Goal: Use online tool/utility: Utilize a website feature to perform a specific function

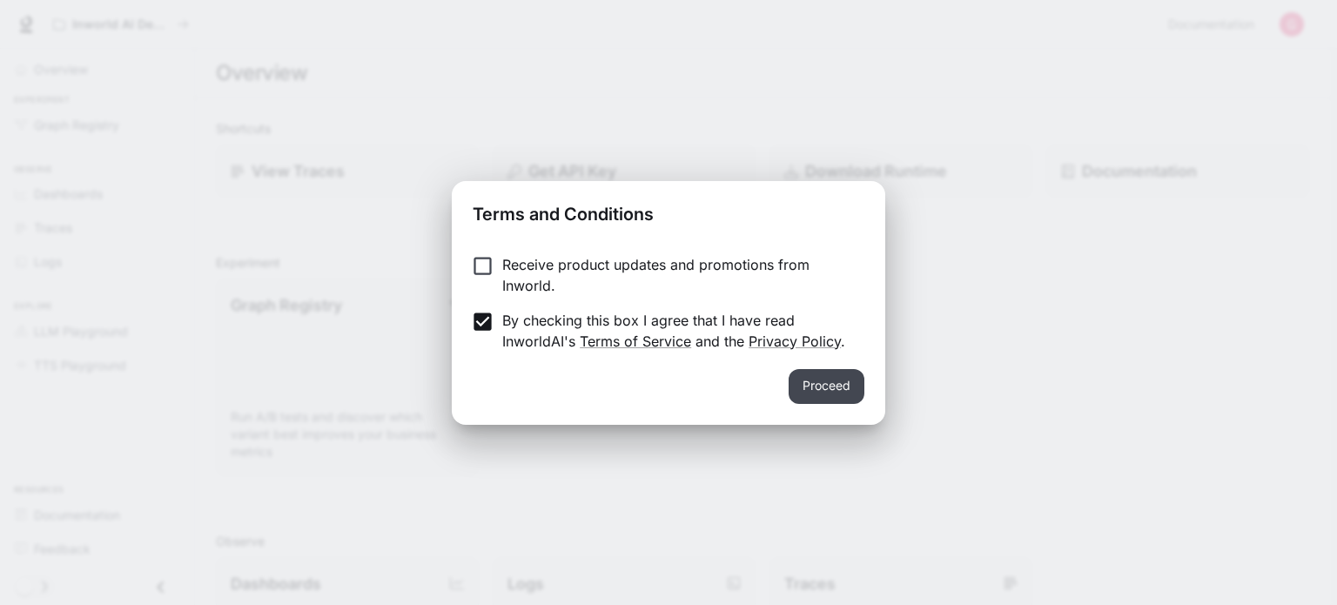
click at [811, 402] on button "Proceed" at bounding box center [827, 386] width 76 height 35
click at [811, 402] on div "Graph Registry Run A/B tests and discover which variant best improves your busi…" at bounding box center [755, 370] width 1107 height 211
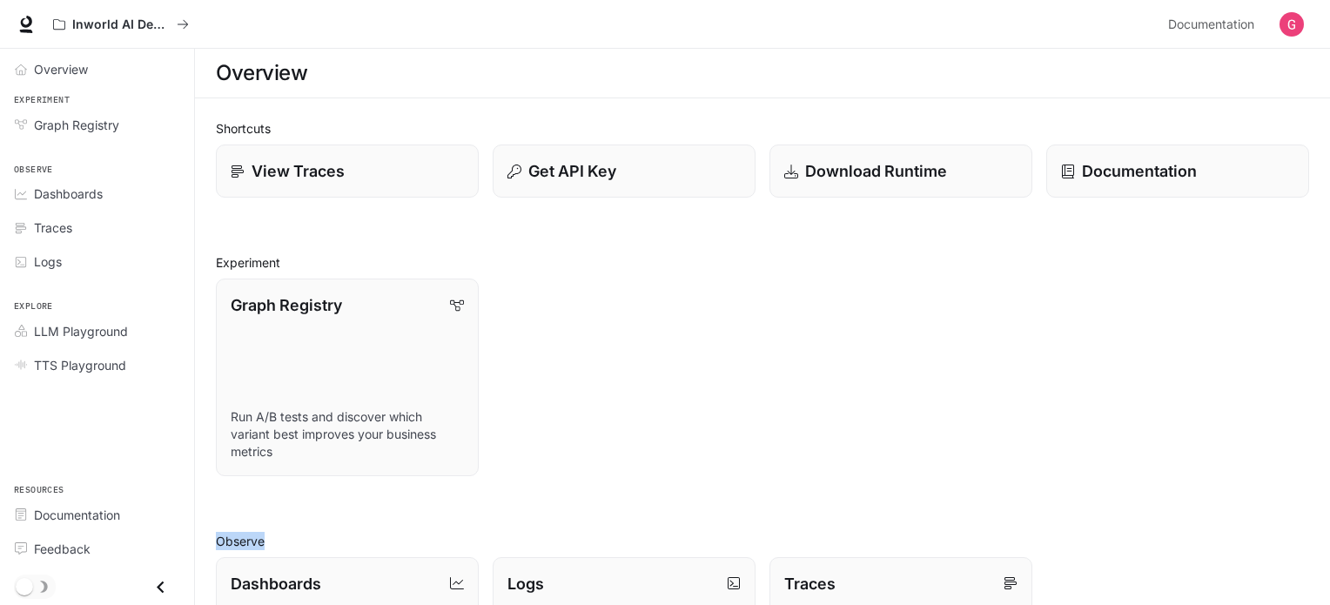
click at [755, 509] on div "Shortcuts View Traces Get API Key Download Runtime Documentation Experiment Gra…" at bounding box center [762, 575] width 1093 height 913
click at [1044, 442] on div "Graph Registry Run A/B tests and discover which variant best improves your busi…" at bounding box center [755, 370] width 1107 height 211
click at [94, 198] on span "Dashboards" at bounding box center [68, 194] width 69 height 18
click at [94, 198] on html "Skip to main content Inworld AI Demos Documentation Documentation Portal Overvi…" at bounding box center [665, 526] width 1330 height 1053
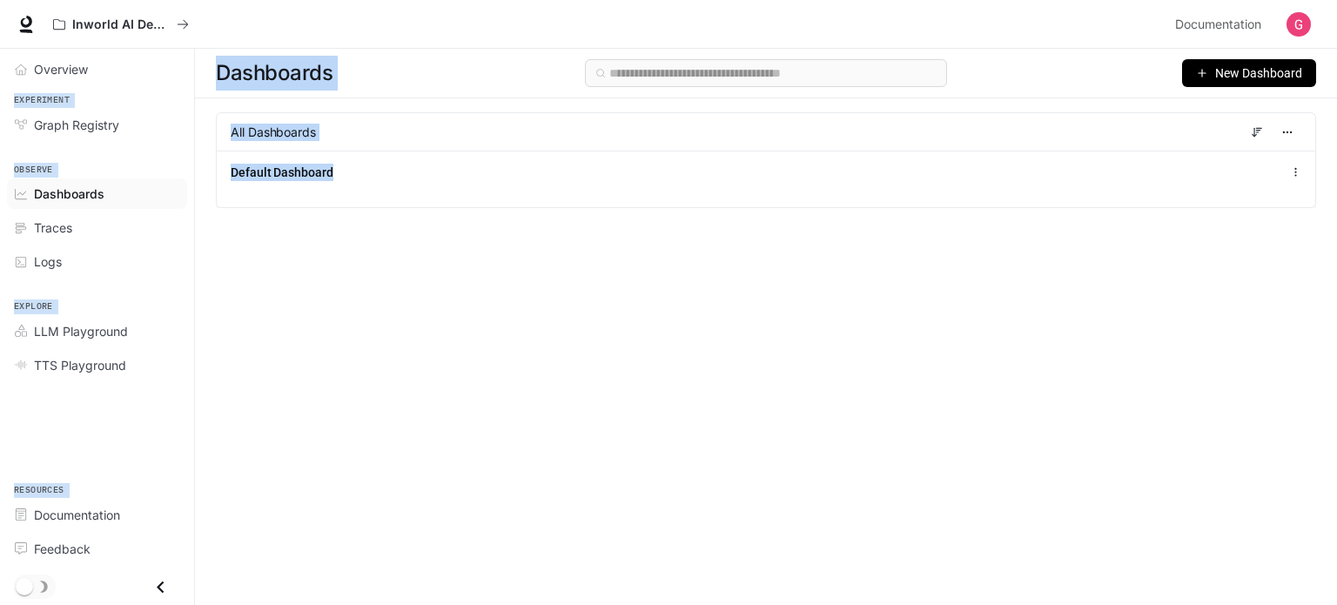
click at [488, 299] on div "Dashboards New Dashboard All Dashboards Default Dashboard" at bounding box center [766, 295] width 1142 height 493
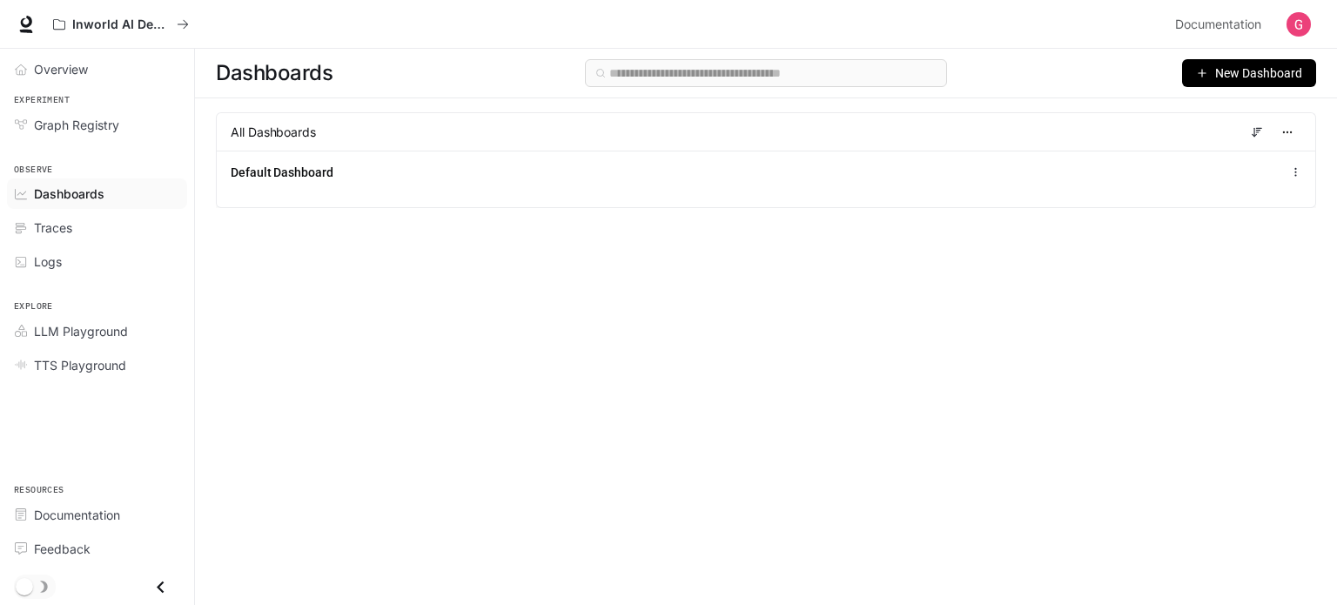
click at [488, 299] on div "Dashboards New Dashboard All Dashboards Default Dashboard" at bounding box center [766, 295] width 1142 height 493
click at [56, 225] on span "Traces" at bounding box center [53, 227] width 38 height 18
click at [56, 225] on html "Skip to main content Inworld AI Demos Documentation Documentation Portal Overvi…" at bounding box center [668, 302] width 1337 height 605
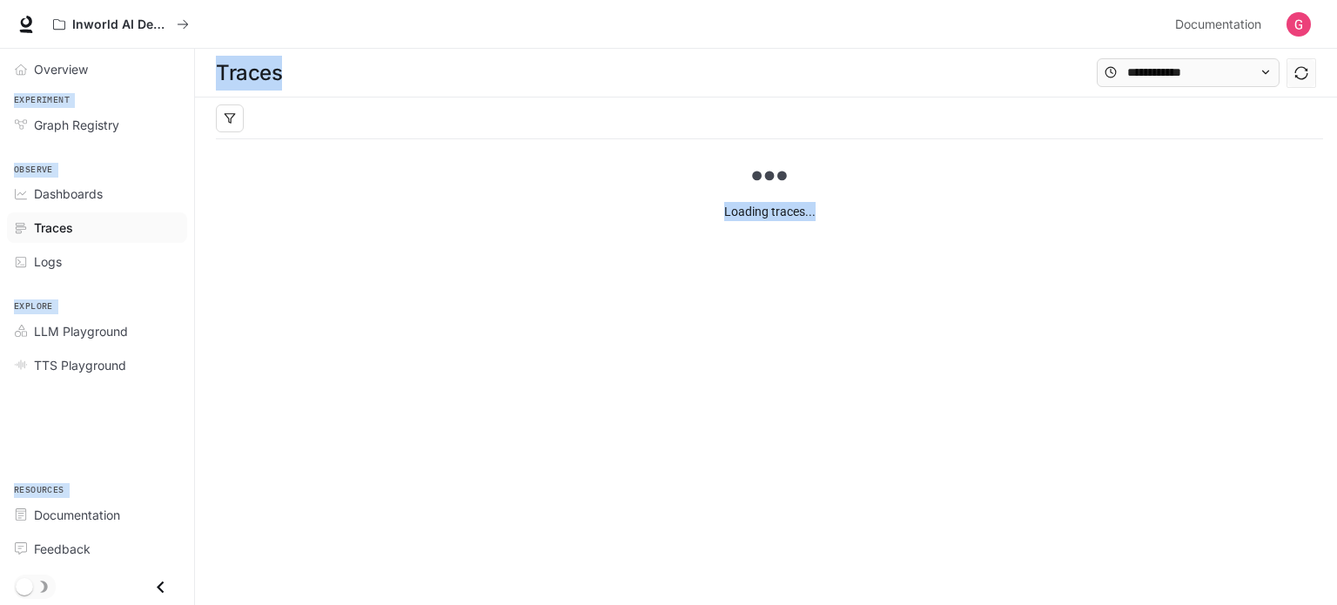
click at [245, 274] on div "Loading traces..." at bounding box center [769, 243] width 1107 height 209
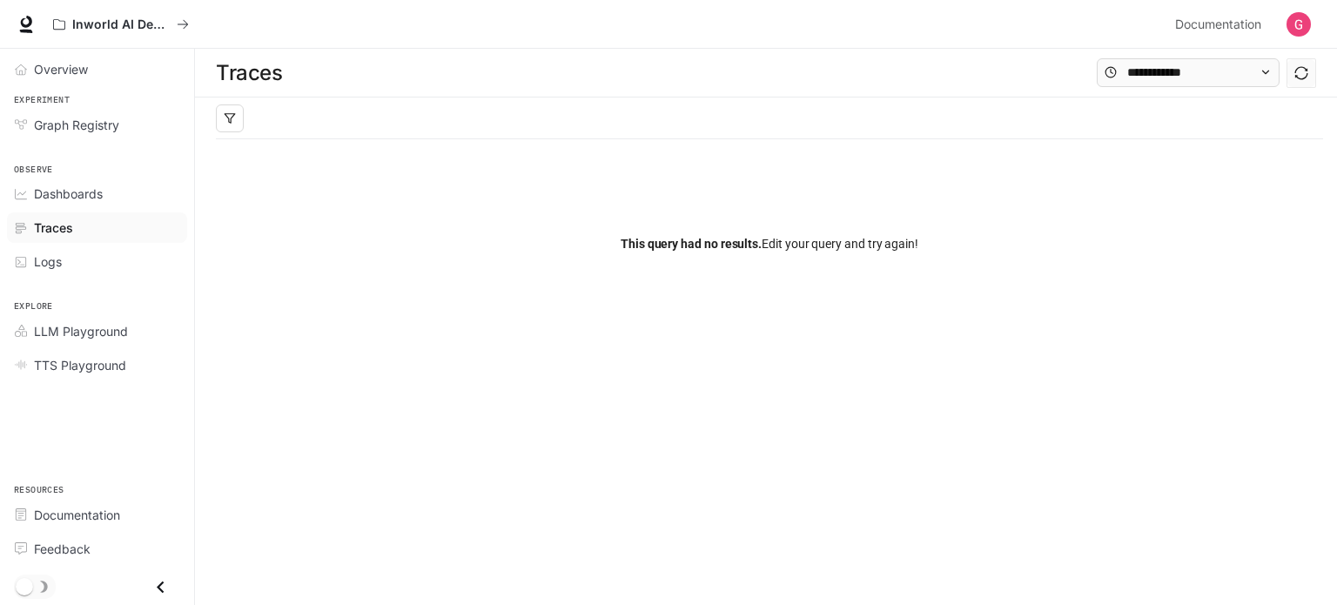
click at [352, 325] on div "This query had no results. Edit your query and try again!" at bounding box center [769, 243] width 1107 height 209
click at [95, 124] on span "Graph Registry" at bounding box center [76, 125] width 85 height 18
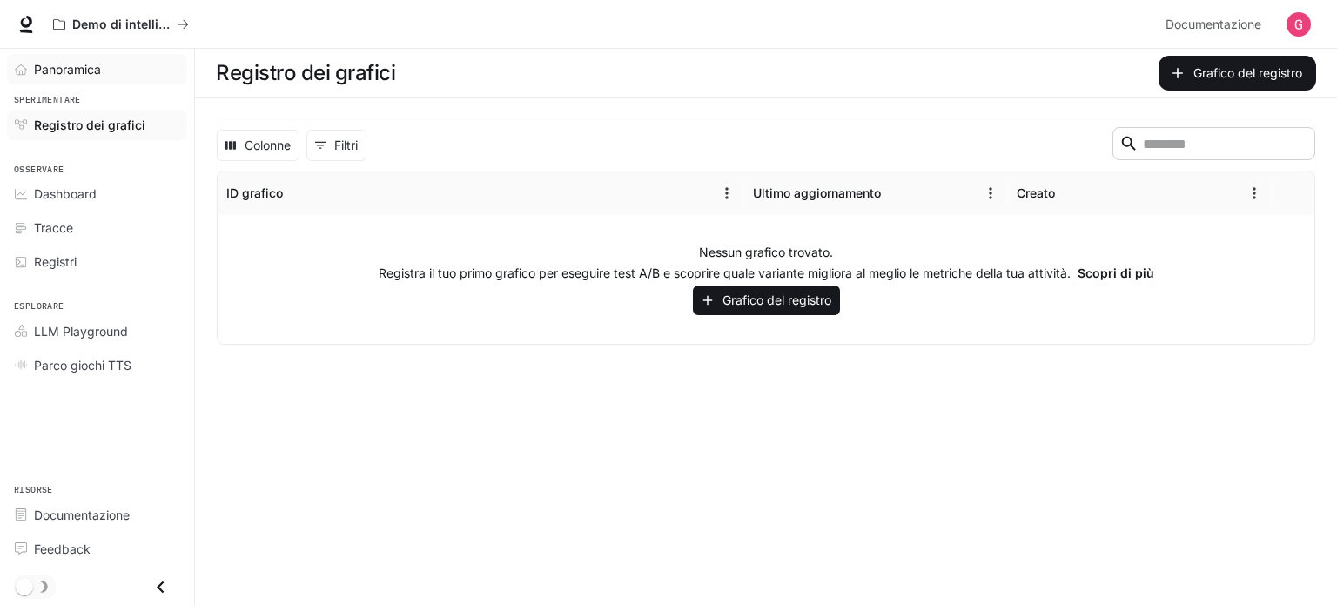
click at [83, 69] on font "Panoramica" at bounding box center [67, 69] width 67 height 15
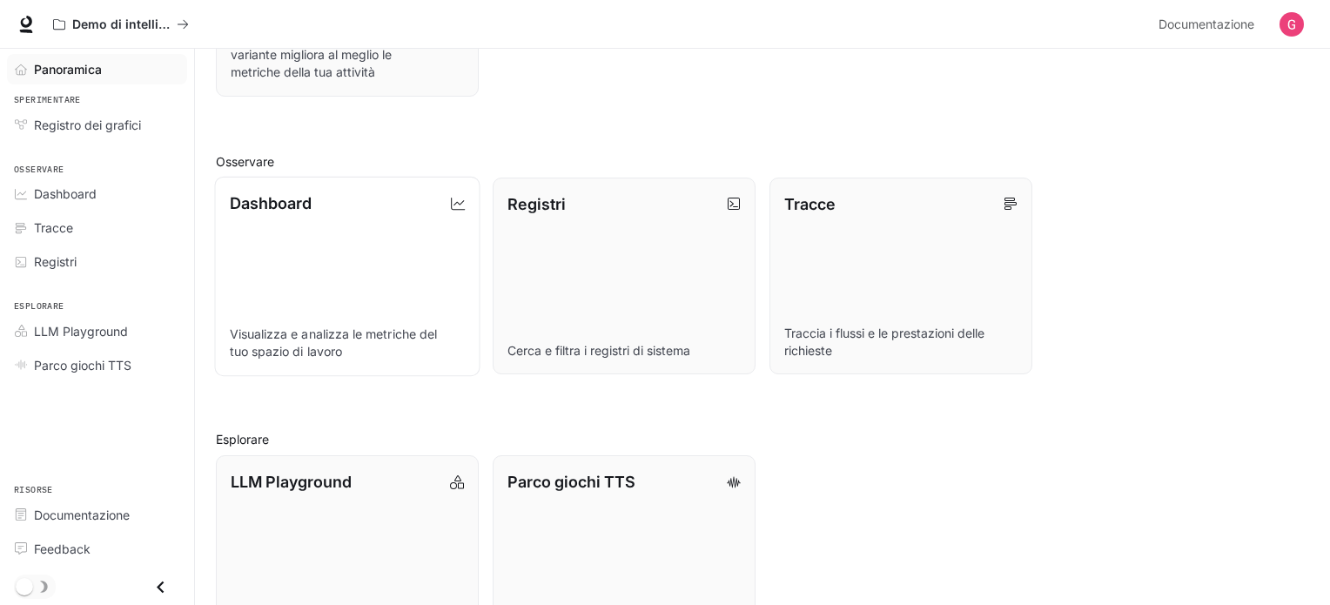
scroll to position [446, 0]
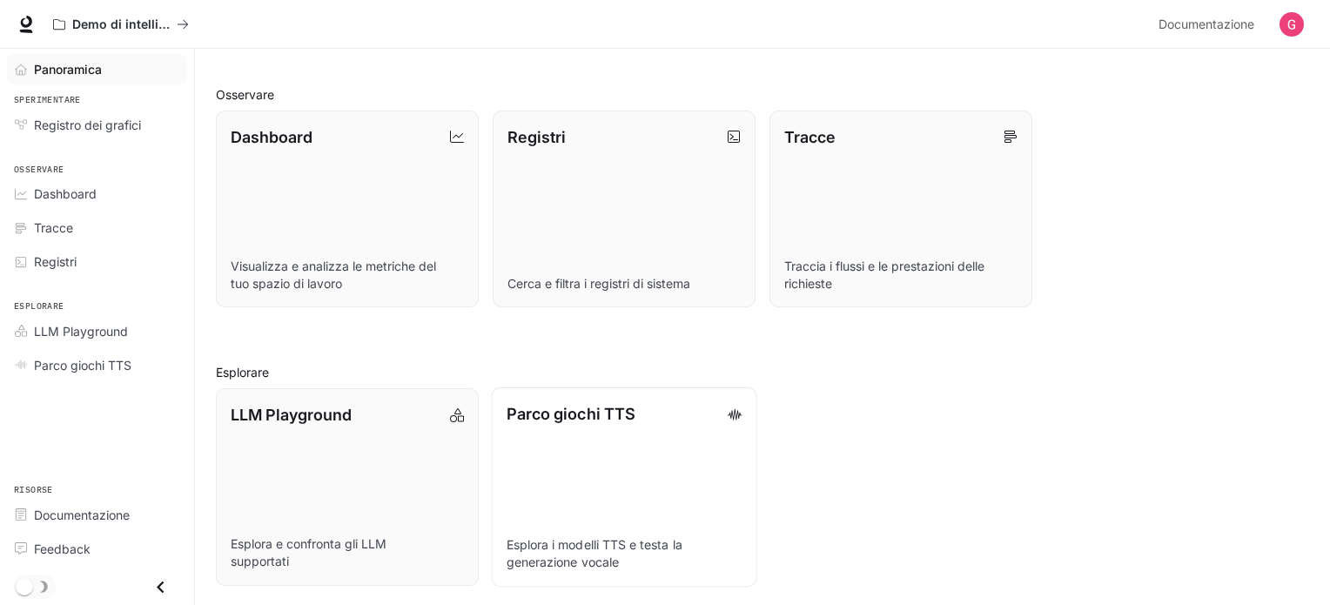
click at [614, 466] on link "Parco giochi TTS Esplora i modelli TTS e testa la generazione vocale" at bounding box center [623, 486] width 265 height 199
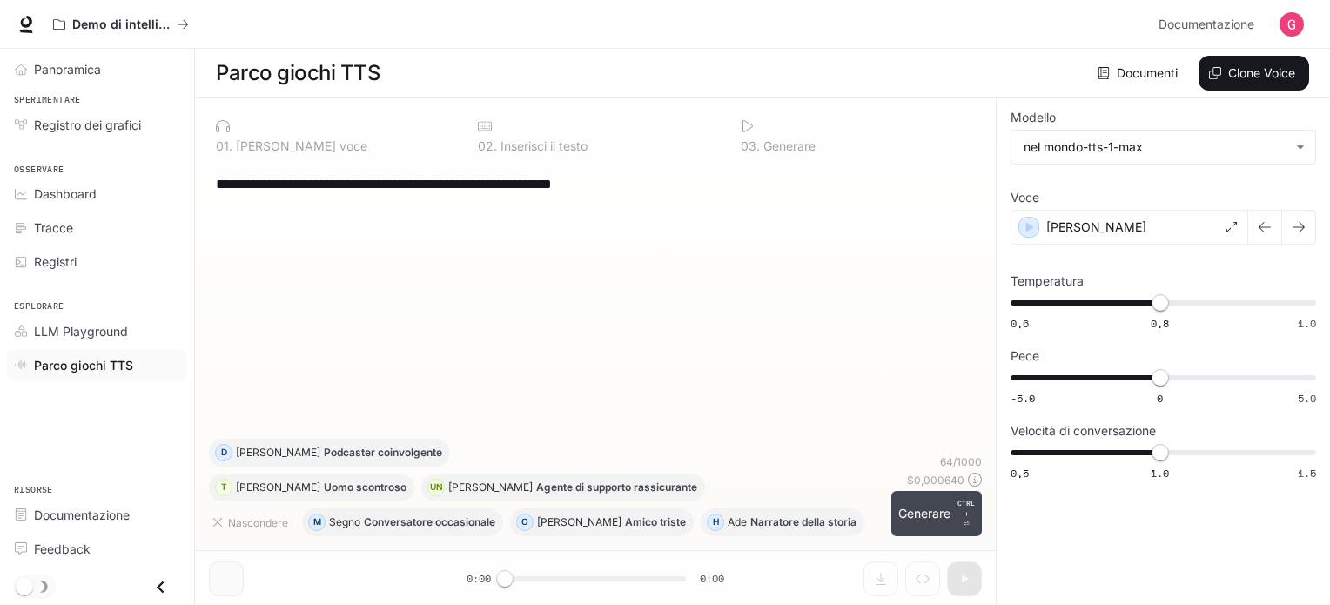
click at [950, 508] on font "Generare" at bounding box center [924, 513] width 52 height 15
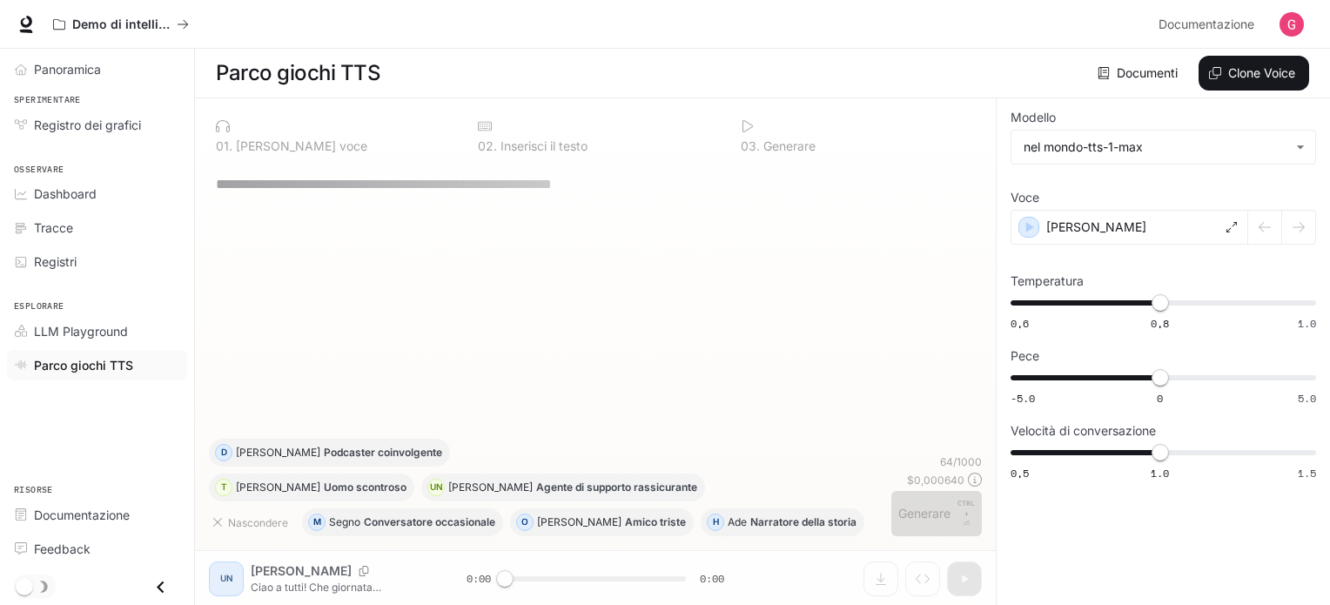
click at [949, 507] on div "64 / 1000 $ 0,000640 Generare CTRL + ⏎" at bounding box center [936, 495] width 91 height 82
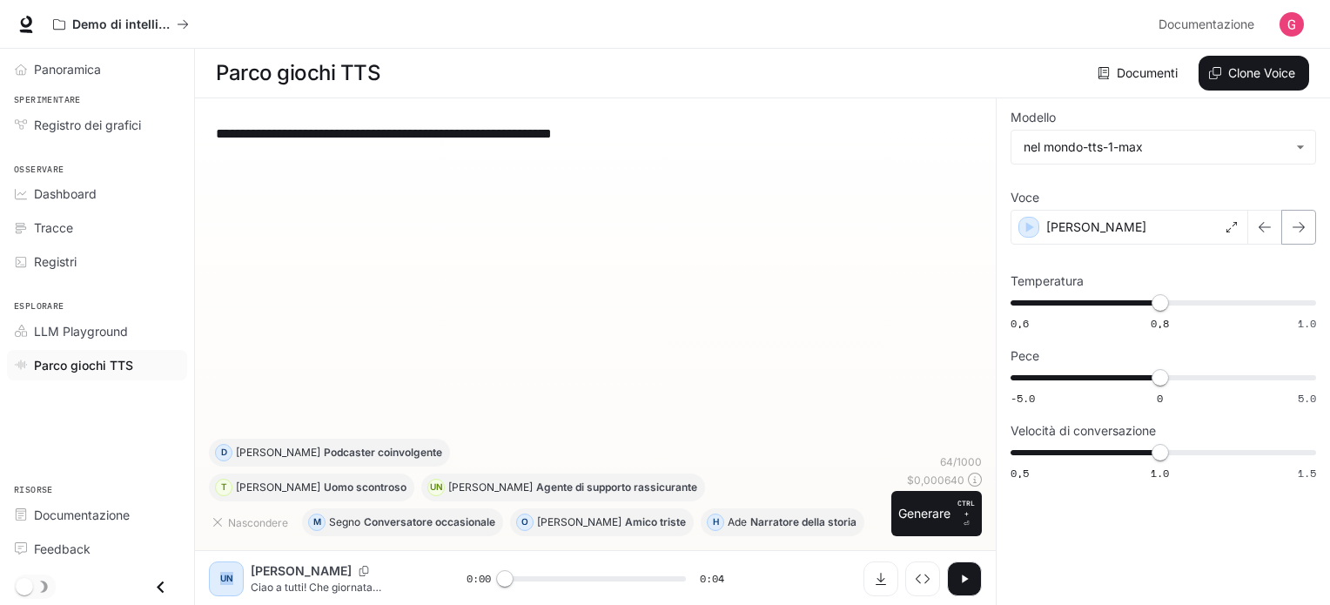
click at [1302, 225] on icon "button" at bounding box center [1298, 227] width 12 height 10
click at [1261, 229] on icon "button" at bounding box center [1264, 227] width 12 height 10
click at [1292, 225] on icon "button" at bounding box center [1299, 227] width 14 height 14
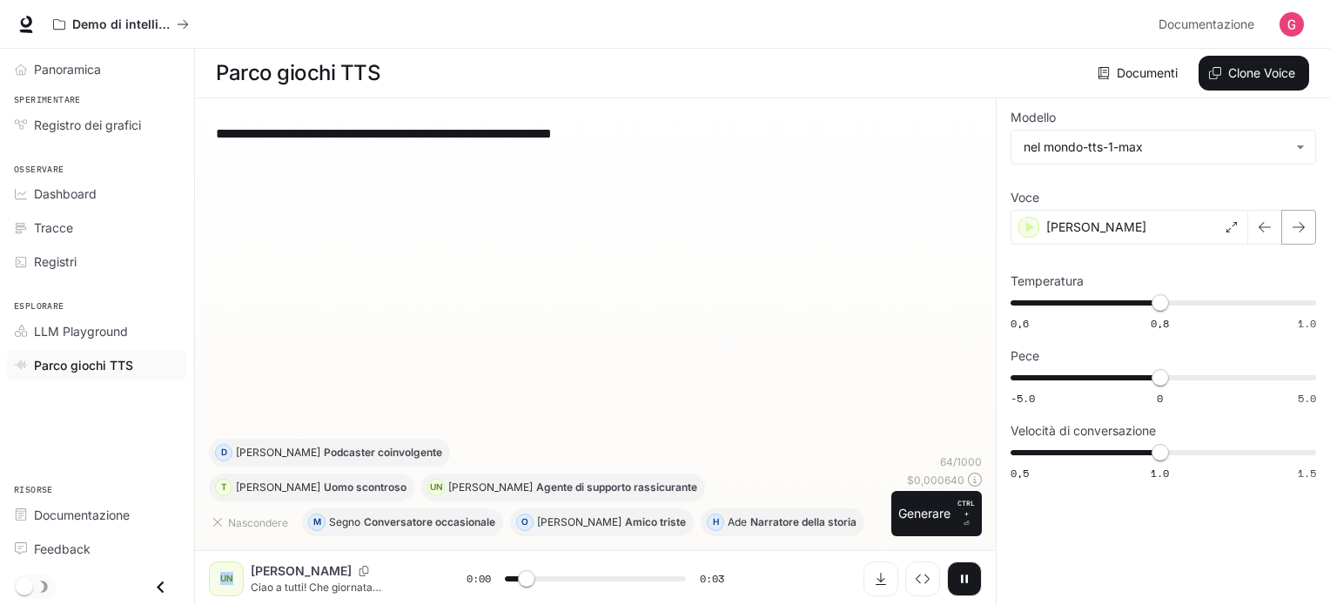
click at [1292, 225] on icon "button" at bounding box center [1299, 227] width 14 height 14
click at [1261, 230] on icon "button" at bounding box center [1265, 227] width 14 height 14
click at [1299, 225] on icon "button" at bounding box center [1299, 227] width 14 height 14
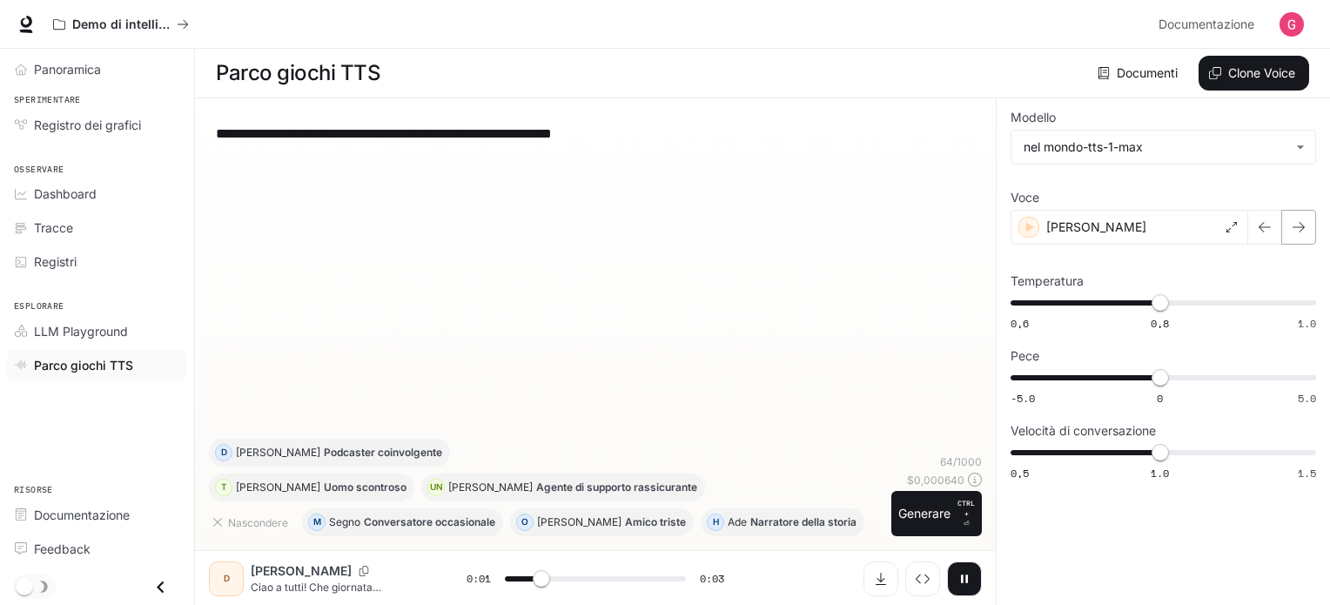
click at [1300, 223] on icon "button" at bounding box center [1298, 227] width 12 height 10
click at [1295, 220] on icon "button" at bounding box center [1299, 227] width 14 height 14
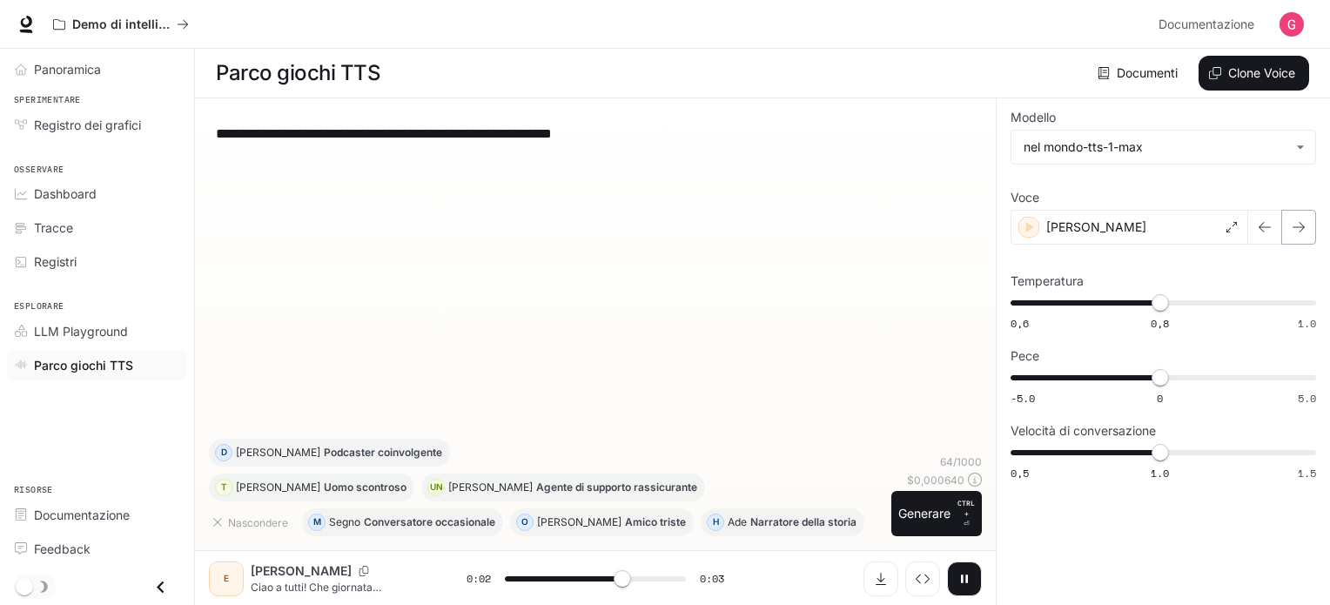
click at [1305, 229] on icon "button" at bounding box center [1299, 227] width 14 height 14
type input "*"
click at [237, 519] on font "Nascondere" at bounding box center [258, 522] width 60 height 13
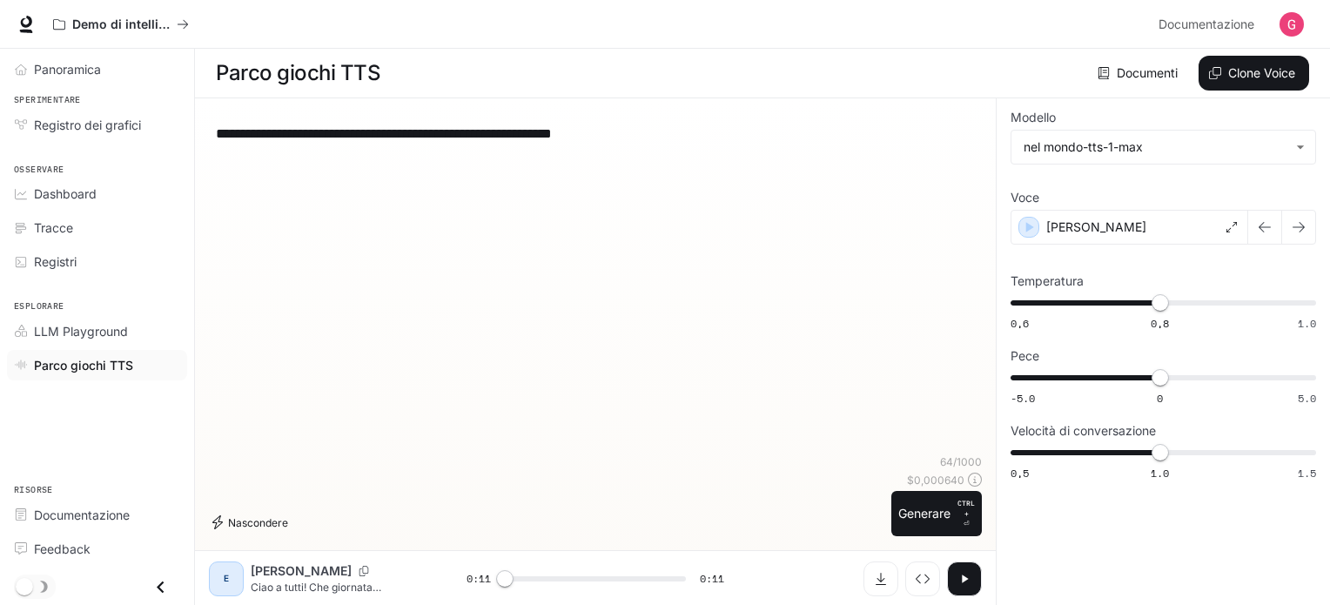
click at [237, 519] on font "Nascondere" at bounding box center [258, 522] width 60 height 13
click at [262, 527] on font "Nascondere" at bounding box center [258, 522] width 60 height 13
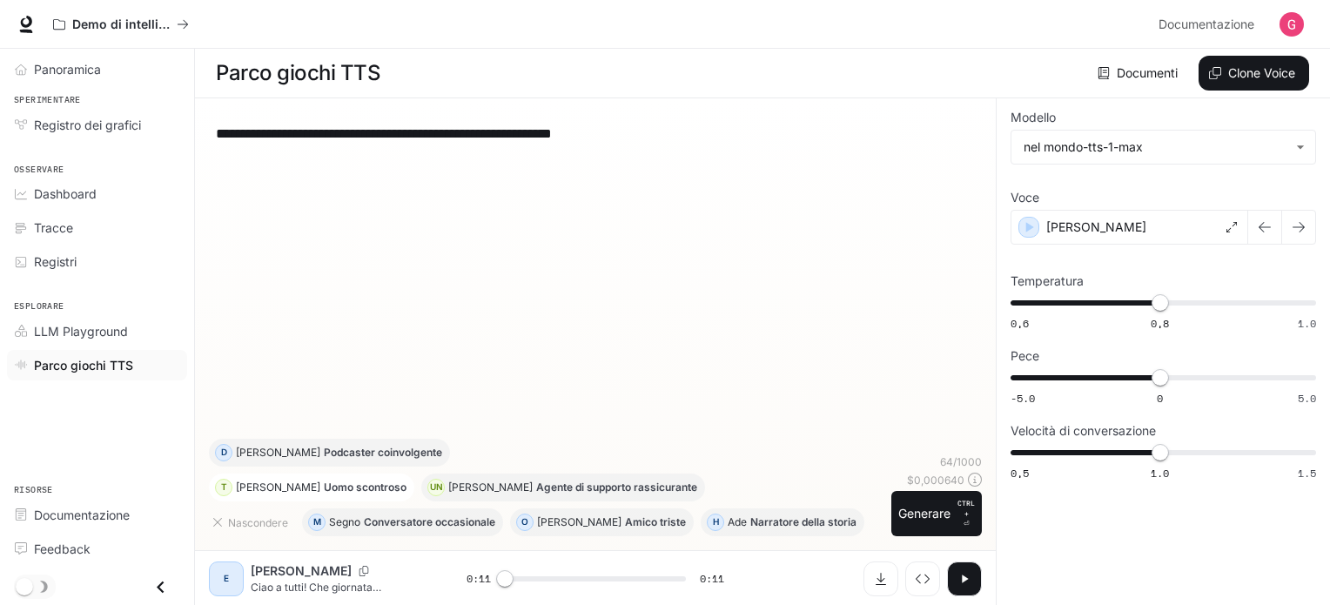
click at [324, 485] on font "Uomo scontroso" at bounding box center [365, 486] width 83 height 13
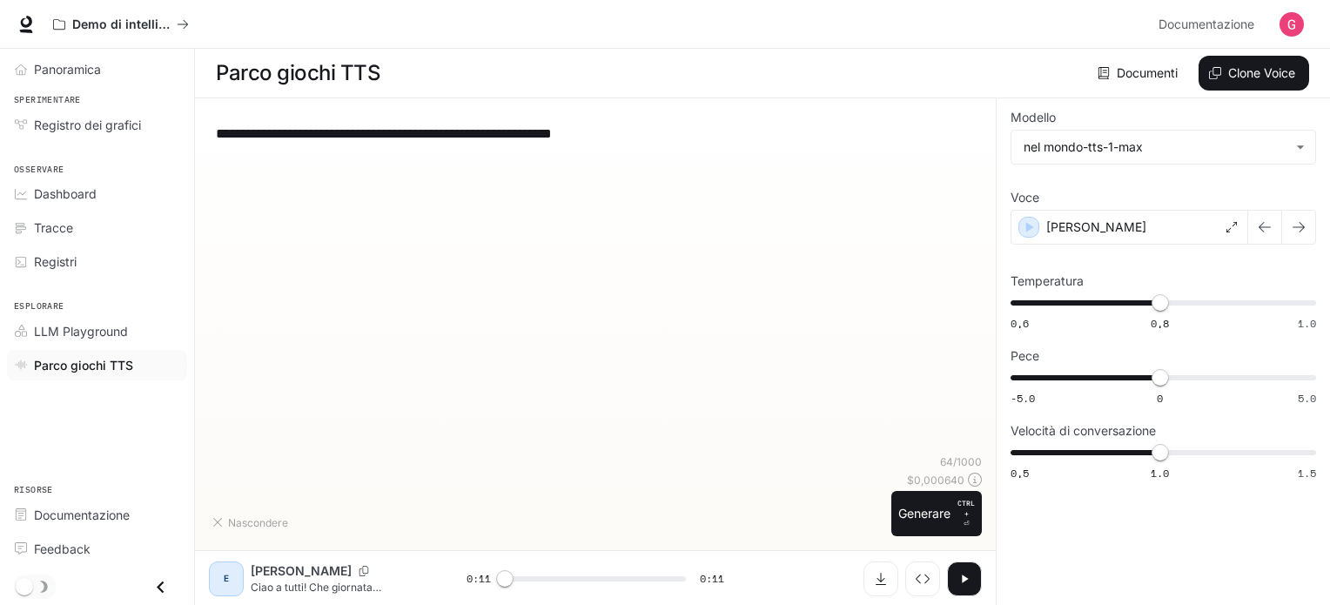
click at [324, 485] on font "Uomo scontroso" at bounding box center [365, 486] width 83 height 13
type textarea "**********"
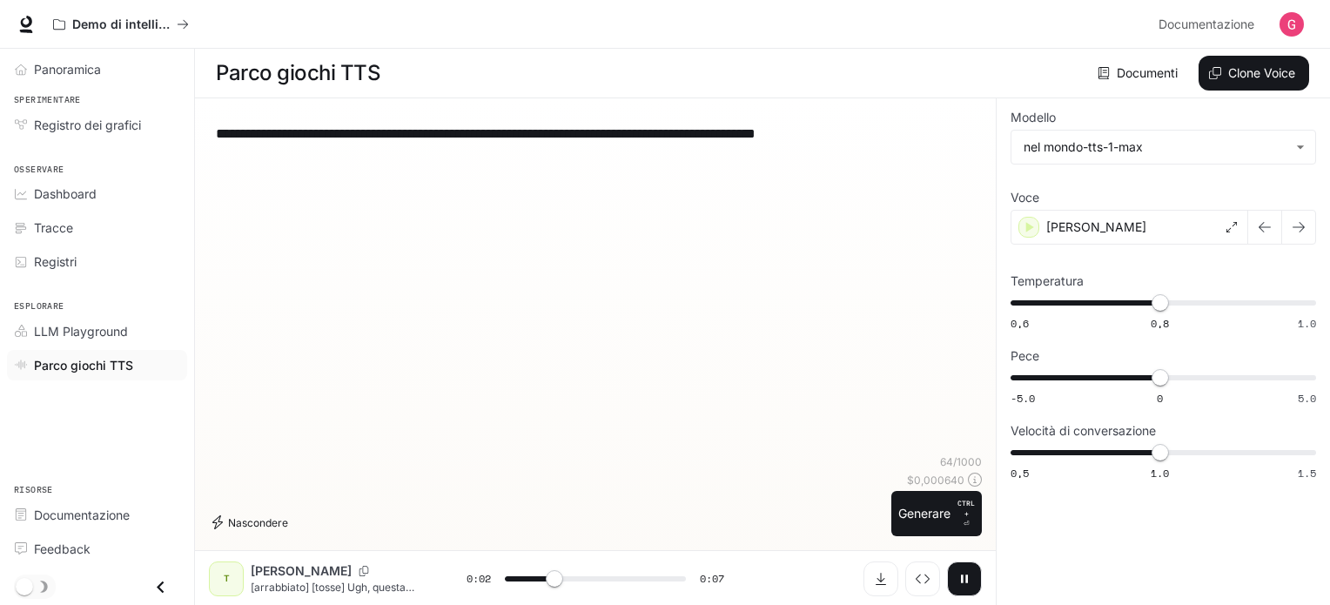
click at [268, 516] on font "Nascondere" at bounding box center [258, 522] width 60 height 13
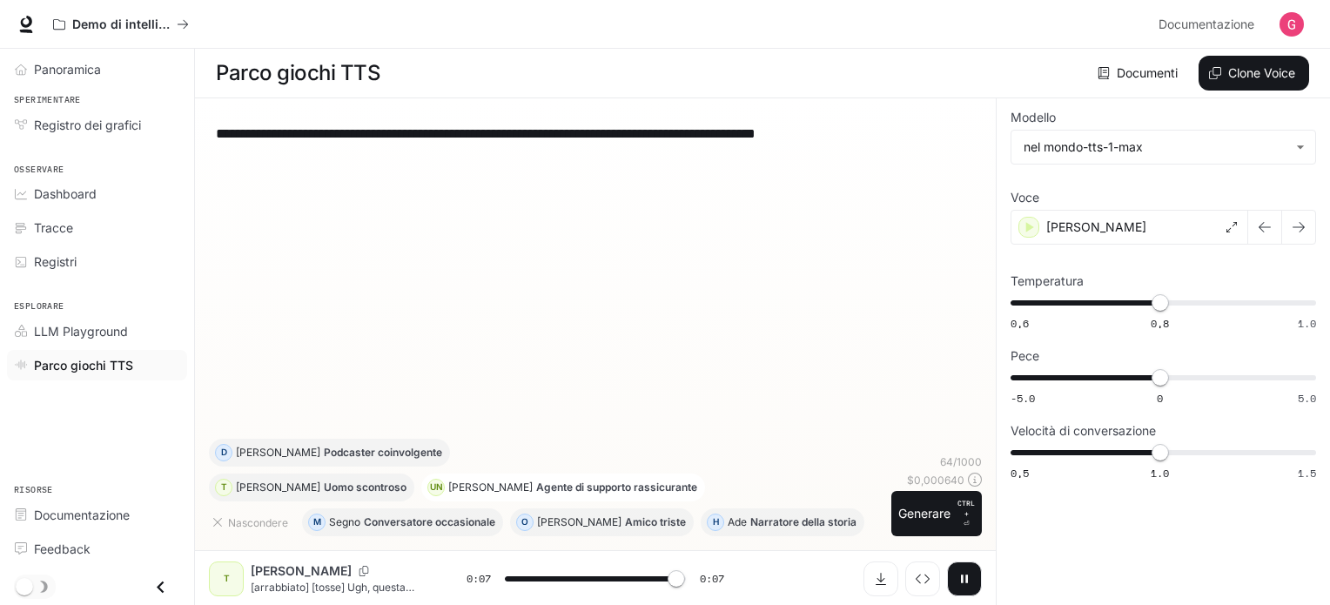
type input "***"
click at [536, 489] on font "Agente di supporto rassicurante" at bounding box center [616, 486] width 161 height 13
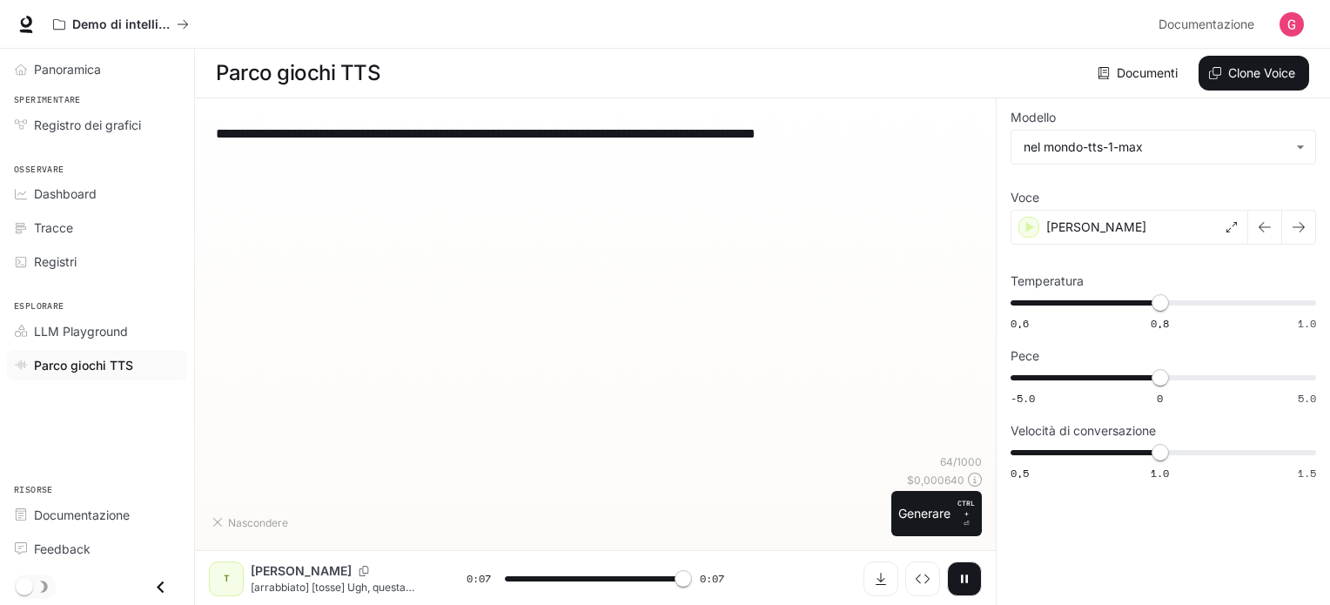
type textarea "**********"
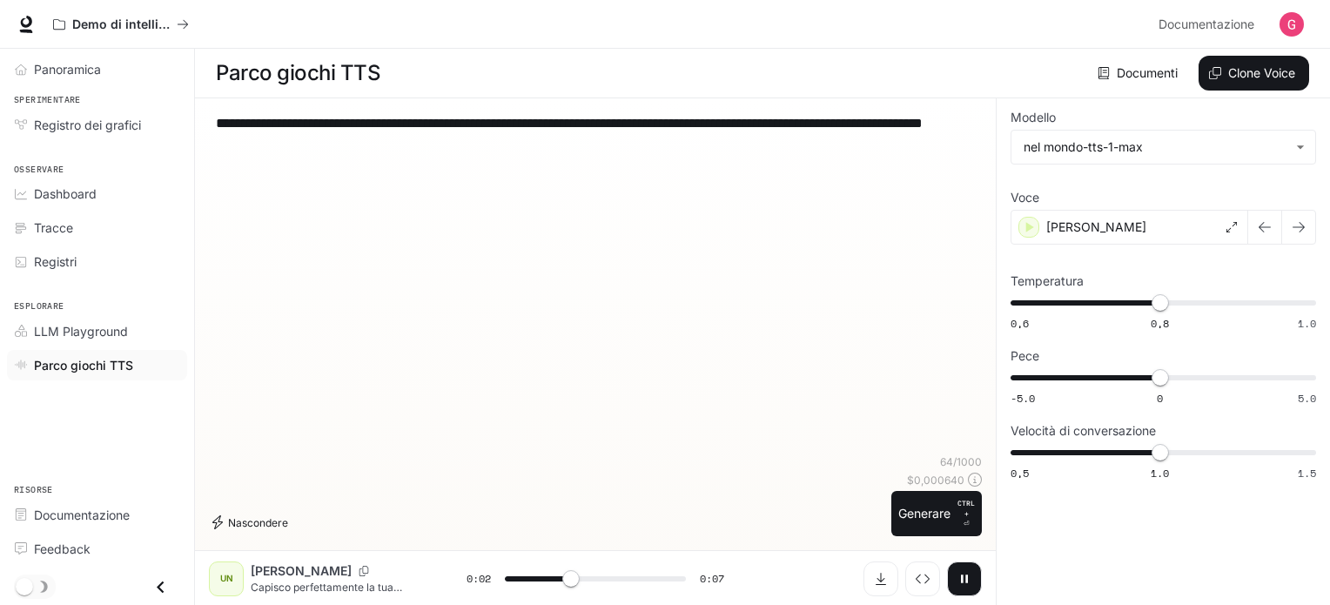
click at [265, 524] on font "Nascondere" at bounding box center [258, 522] width 60 height 13
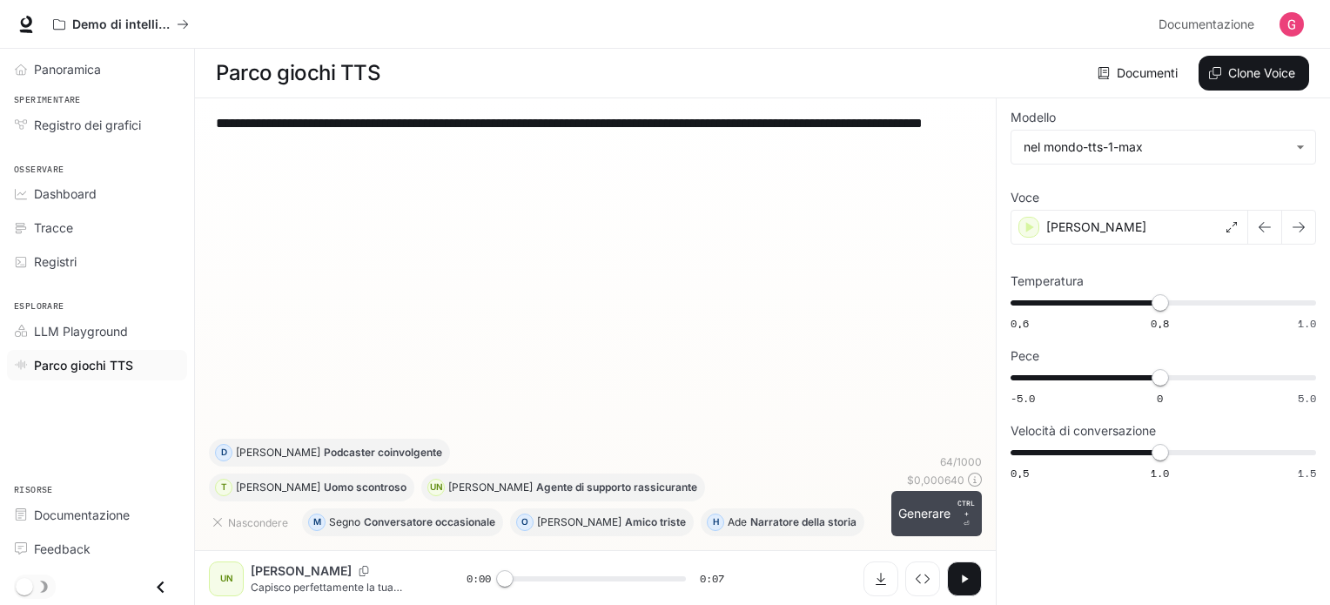
click at [955, 508] on button "Generare CTRL + ⏎" at bounding box center [936, 513] width 91 height 45
click at [955, 508] on div "64 / 1000 $ 0,000640 Generare CTRL + ⏎" at bounding box center [936, 495] width 91 height 82
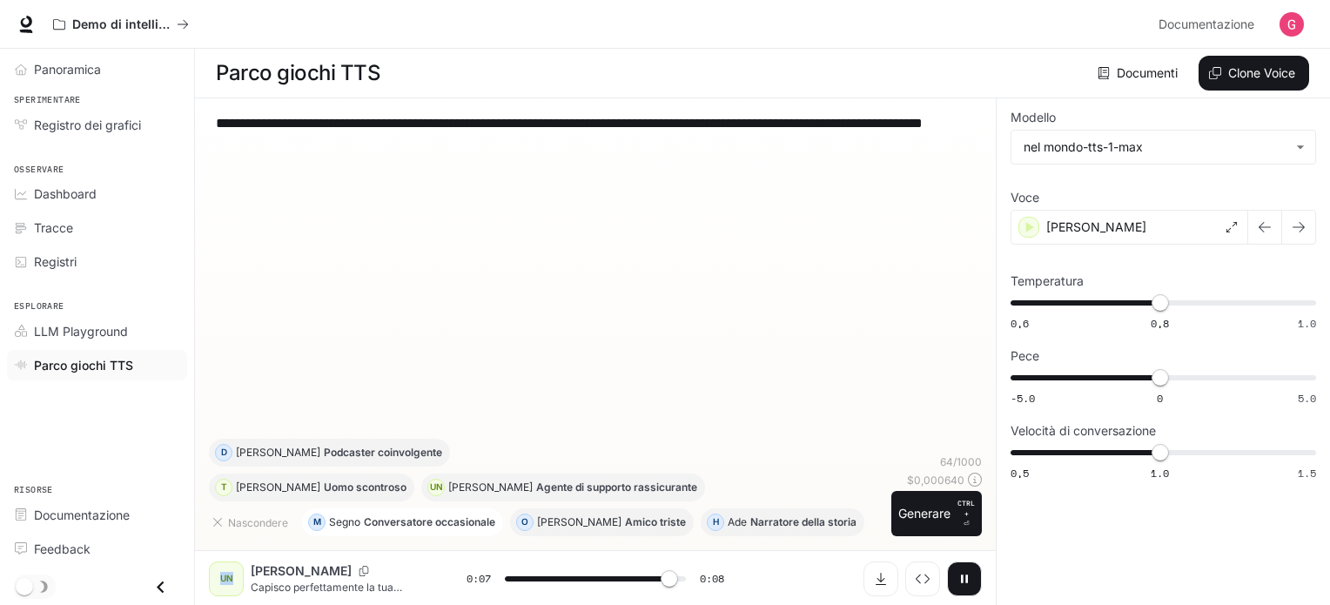
type input "***"
click at [465, 521] on font "Conversatore occasionale" at bounding box center [429, 521] width 131 height 13
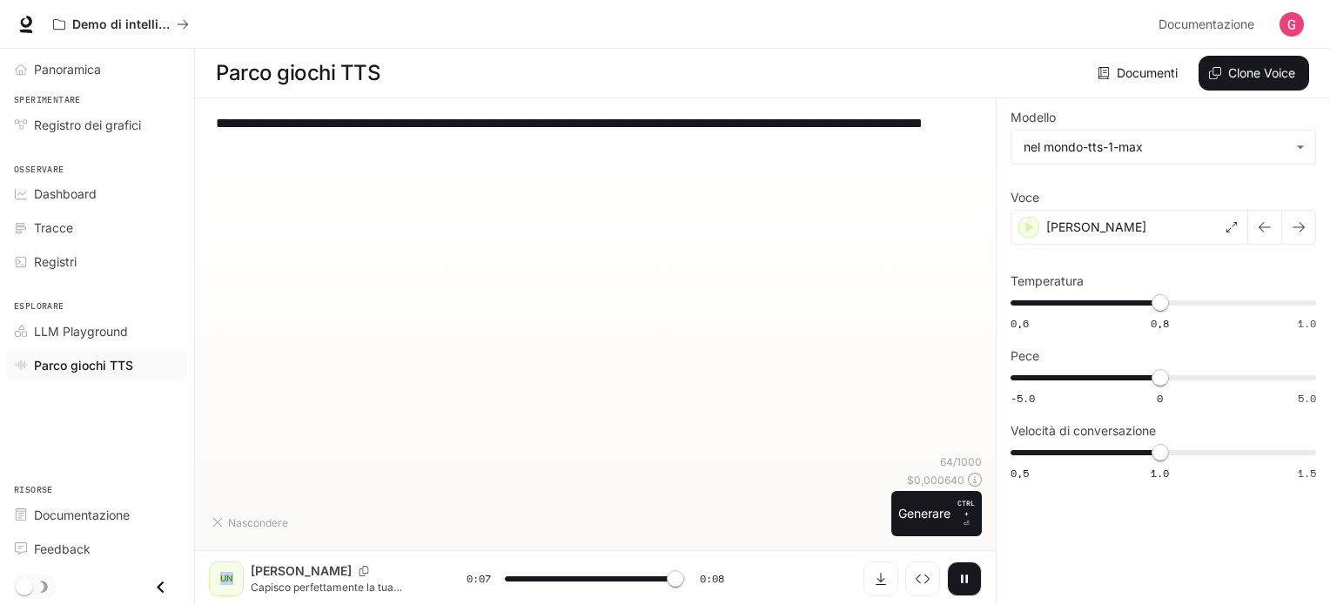
type textarea "**********"
click at [465, 521] on font "Conversatore occasionale" at bounding box center [429, 521] width 131 height 13
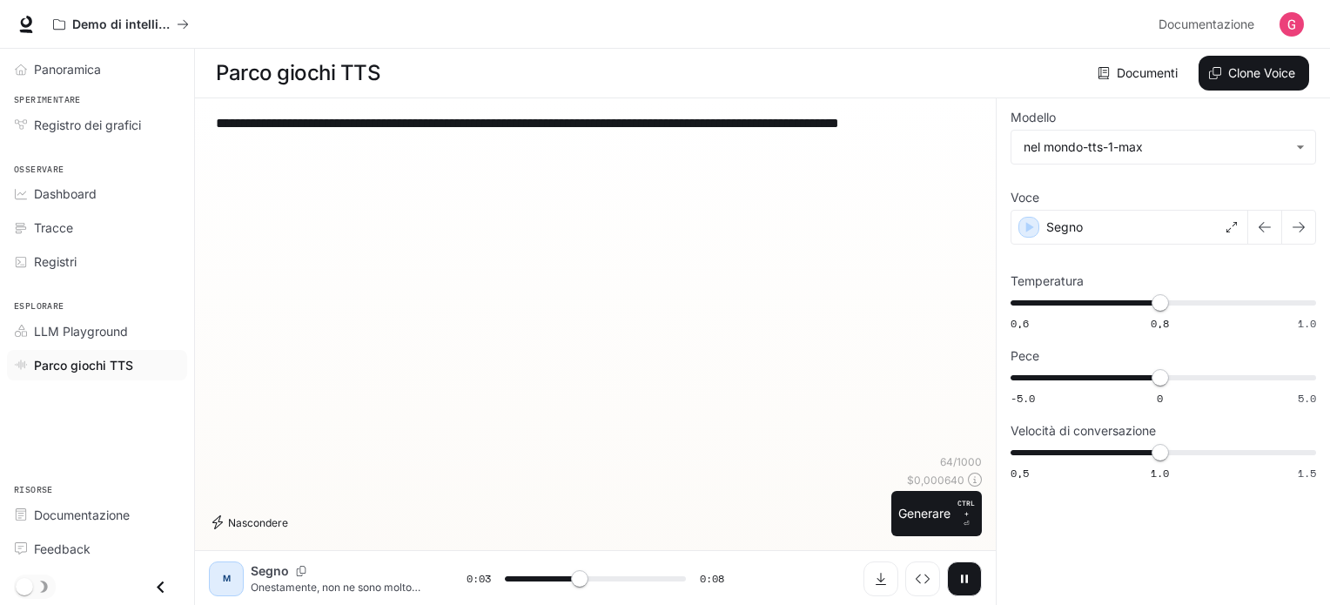
click at [279, 529] on font "Nascondere" at bounding box center [258, 522] width 60 height 19
click at [274, 525] on font "Nascondere" at bounding box center [258, 522] width 60 height 13
click at [273, 521] on font "Nascondere" at bounding box center [258, 522] width 60 height 13
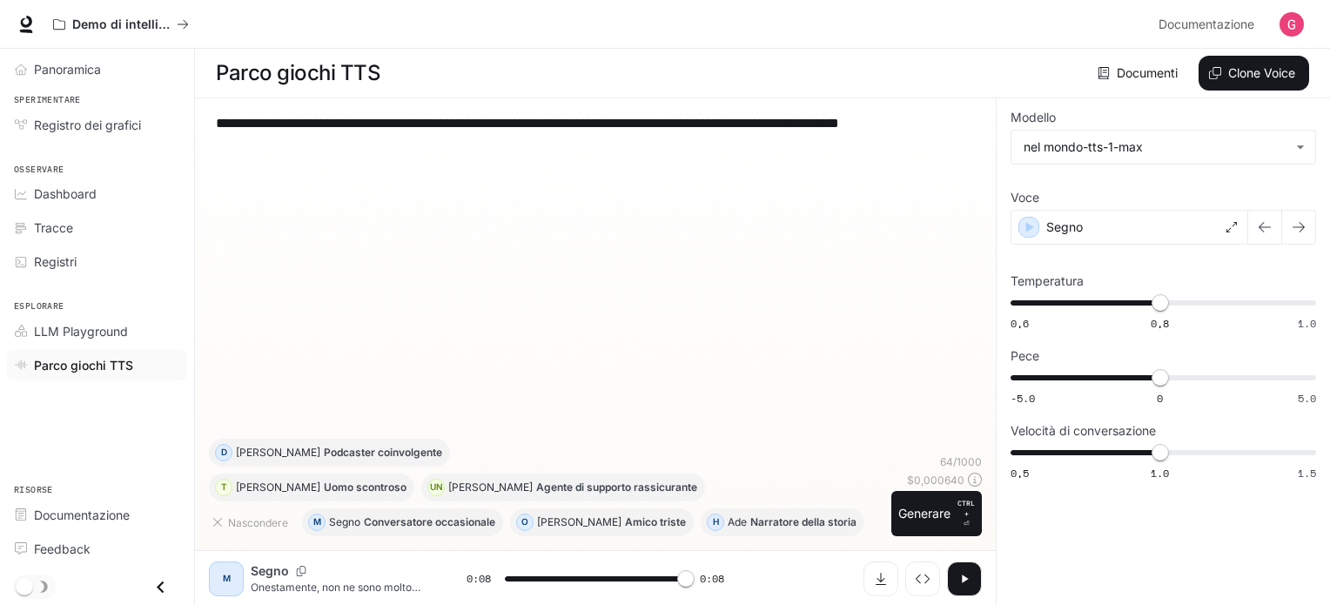
type input "*"
click at [1211, 150] on body "**********" at bounding box center [665, 303] width 1330 height 606
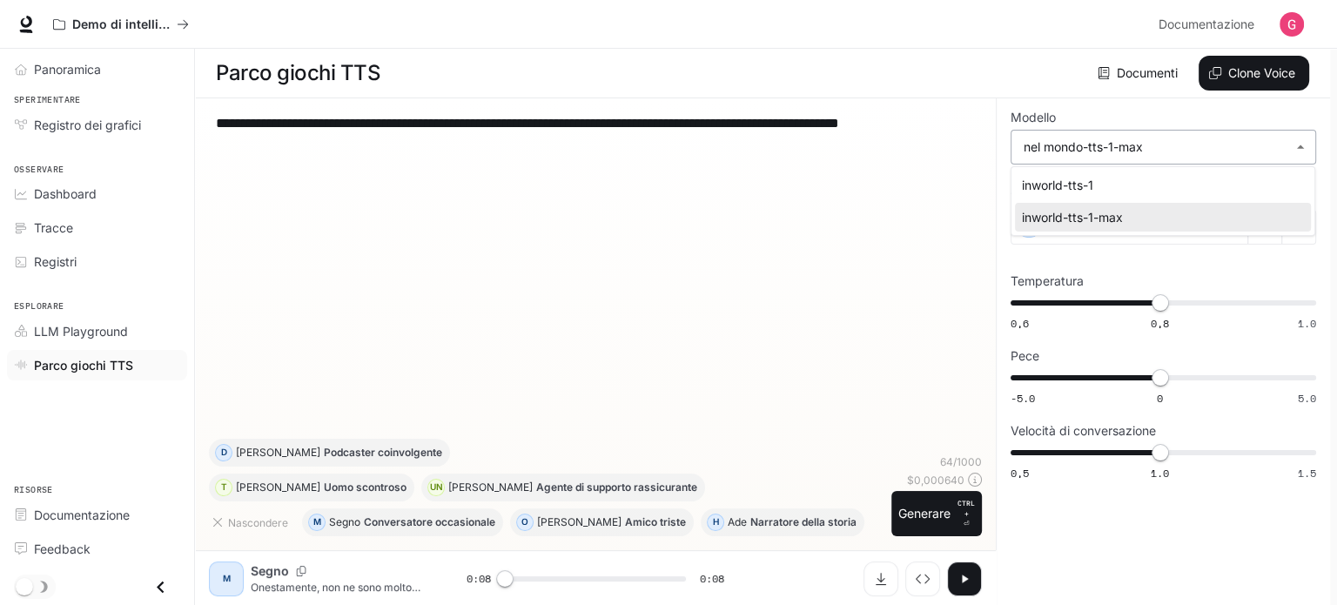
click at [1211, 150] on div at bounding box center [668, 302] width 1337 height 605
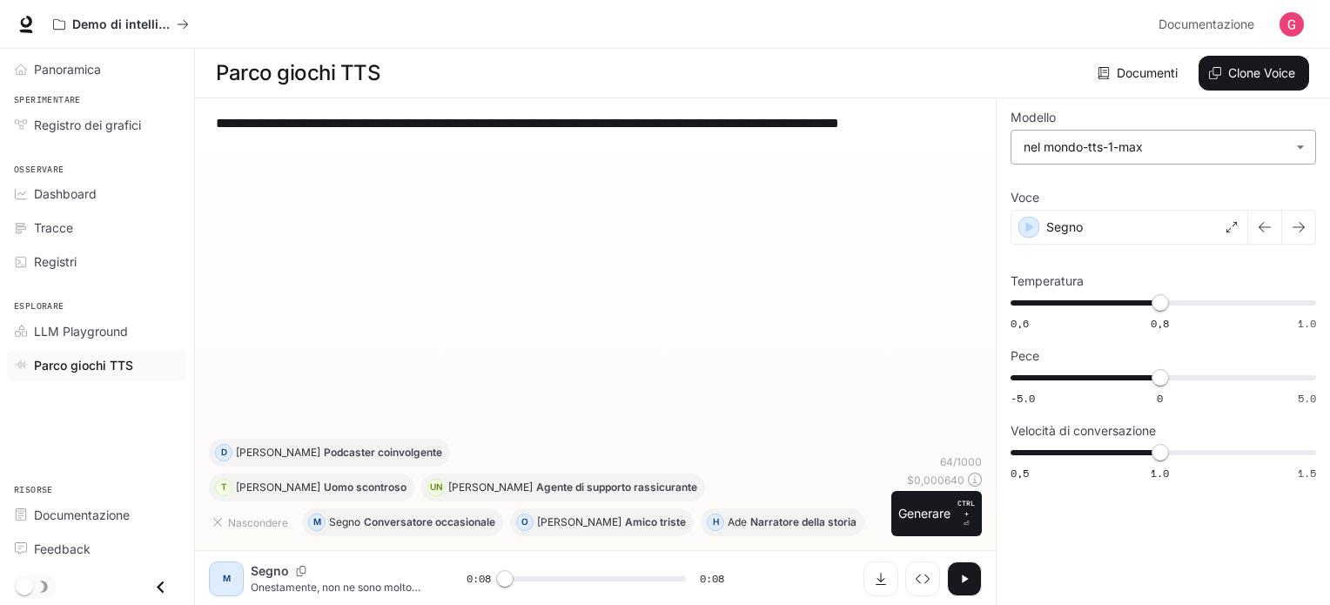
click at [1211, 150] on body "**********" at bounding box center [665, 303] width 1330 height 606
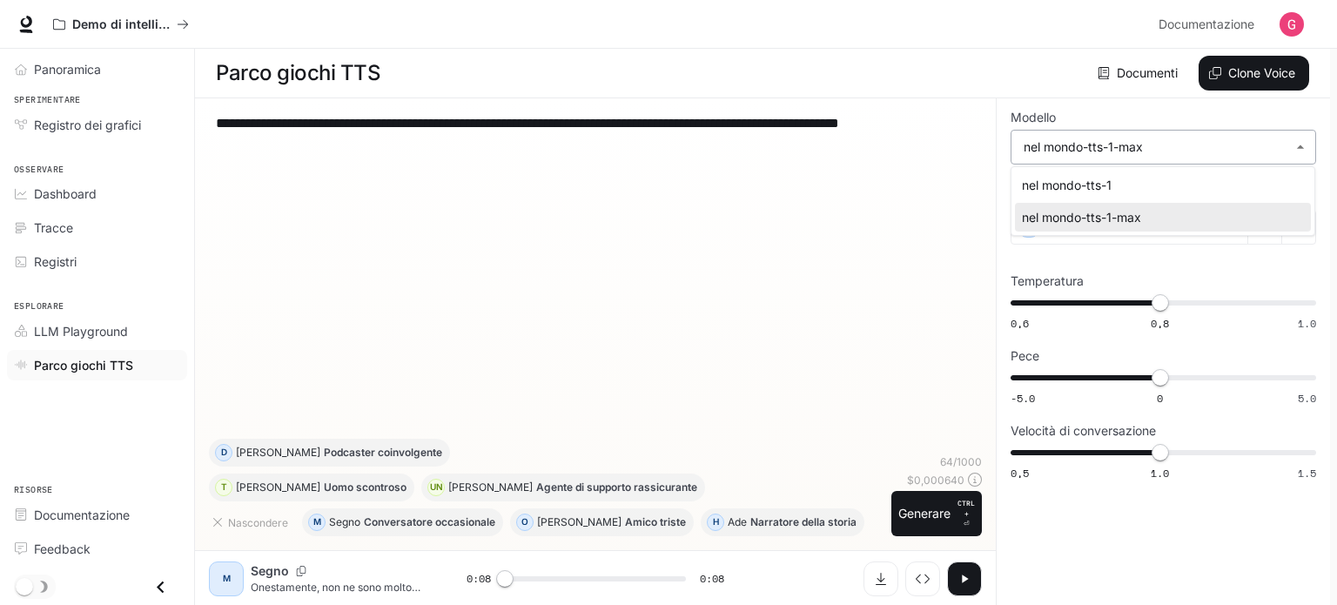
click at [1211, 150] on div at bounding box center [668, 302] width 1337 height 605
